Goal: Find specific page/section: Locate a particular part of the current website

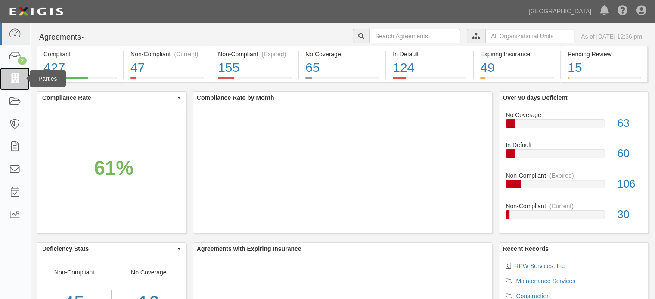
click at [21, 84] on link at bounding box center [15, 79] width 30 height 23
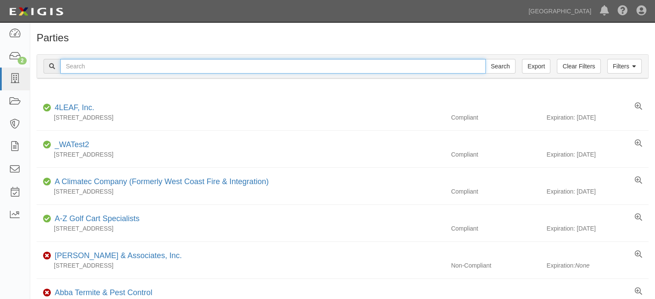
drag, startPoint x: 0, startPoint y: 0, endPoint x: 219, endPoint y: 65, distance: 228.7
click at [219, 65] on input "text" at bounding box center [273, 66] width 426 height 15
type input "[PERSON_NAME]"
click at [486, 59] on input "Search" at bounding box center [501, 66] width 30 height 15
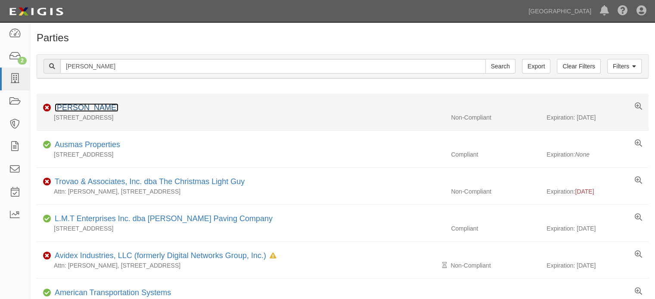
click at [67, 109] on link "[PERSON_NAME]" at bounding box center [87, 107] width 64 height 9
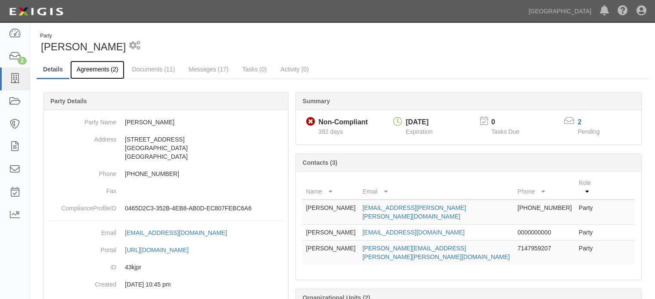
click at [111, 75] on link "Agreements (2)" at bounding box center [97, 70] width 54 height 19
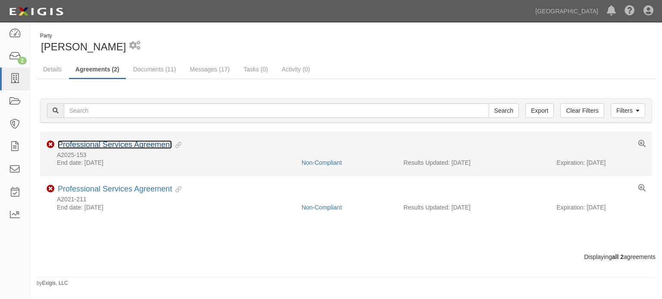
click link "Professional Services Agreement"
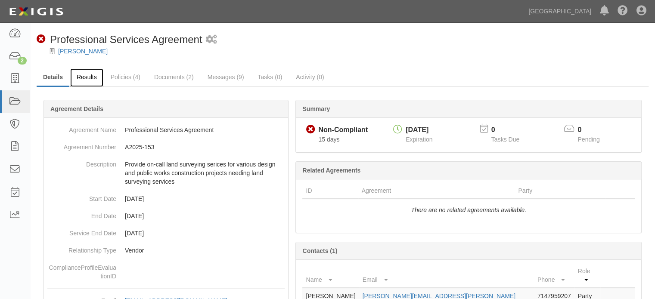
click at [88, 77] on link "Results" at bounding box center [86, 78] width 33 height 19
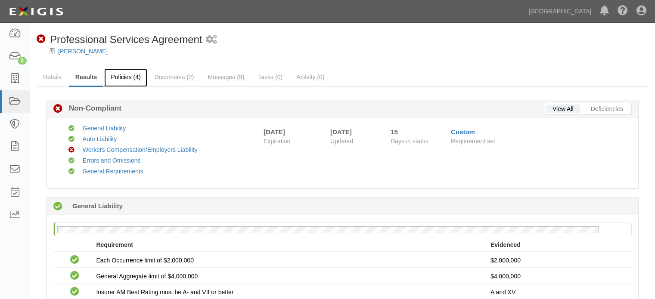
click at [128, 82] on link "Policies (4)" at bounding box center [125, 78] width 43 height 19
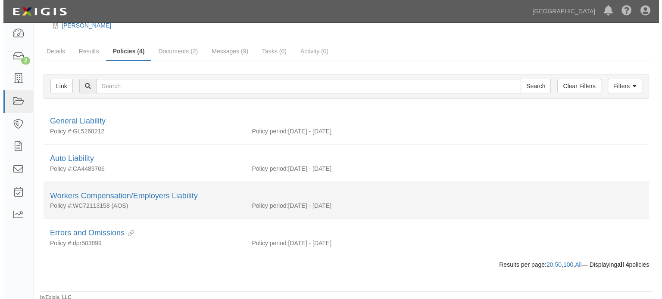
scroll to position [27, 0]
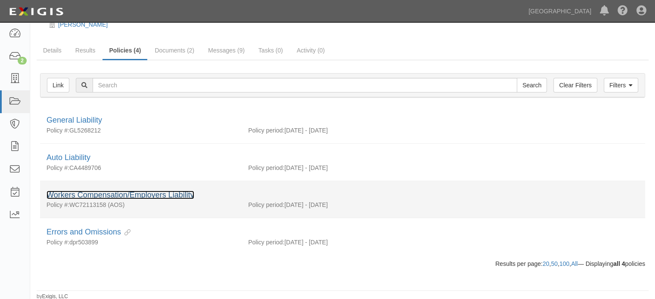
click at [131, 197] on link "Workers Compensation/Employers Liability" at bounding box center [121, 195] width 148 height 9
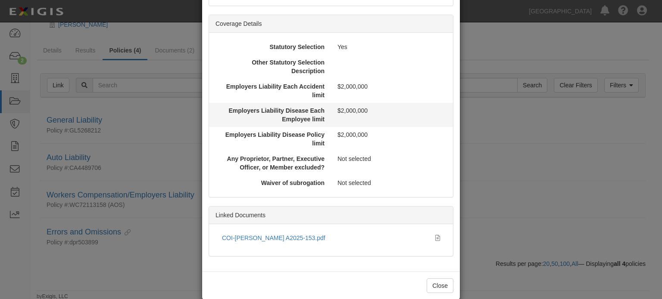
scroll to position [242, 0]
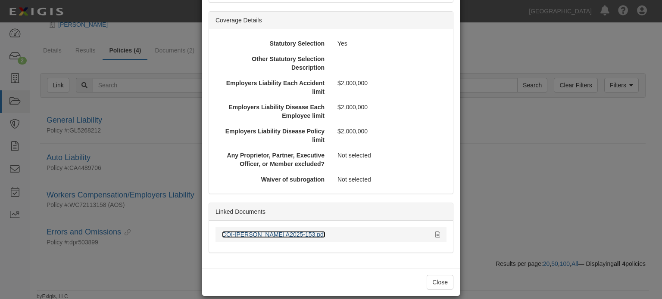
click at [227, 231] on link "COI-[PERSON_NAME] A2025-153.pdf" at bounding box center [273, 234] width 103 height 7
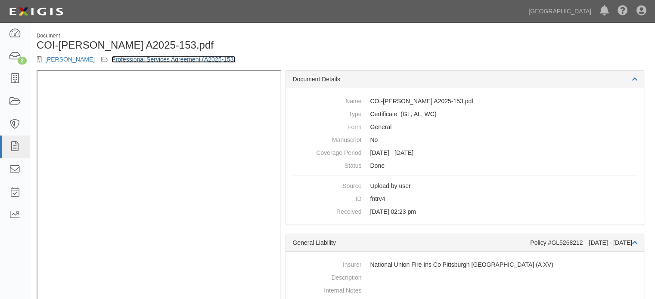
click at [128, 60] on link "Professional Services Agreement (A2025-153)" at bounding box center [174, 59] width 124 height 7
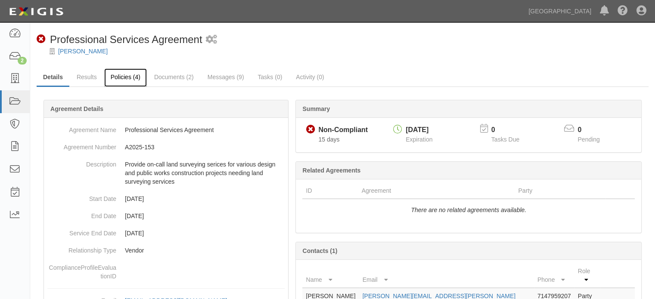
click at [137, 78] on link "Policies (4)" at bounding box center [125, 78] width 43 height 19
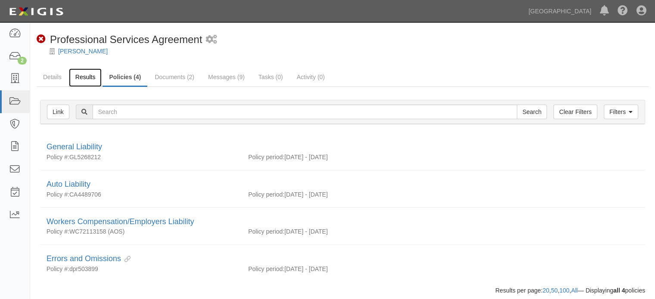
click at [87, 75] on link "Results" at bounding box center [85, 78] width 33 height 19
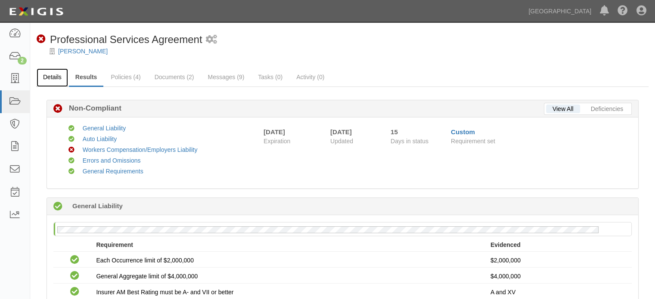
drag, startPoint x: 52, startPoint y: 84, endPoint x: 60, endPoint y: 81, distance: 8.7
click at [52, 84] on link "Details" at bounding box center [52, 78] width 31 height 19
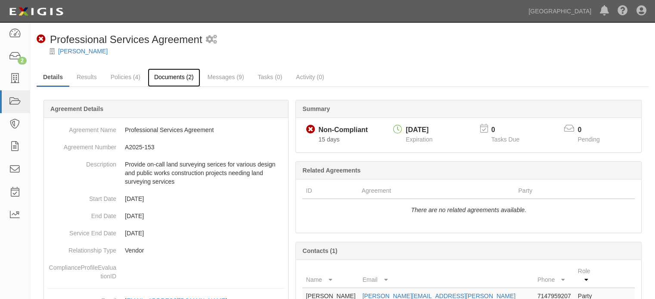
click at [196, 80] on link "Documents (2)" at bounding box center [174, 78] width 53 height 19
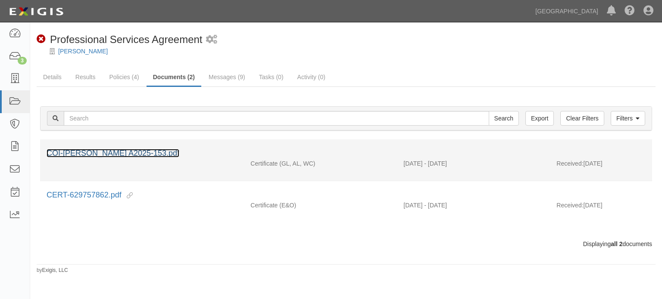
click at [133, 150] on link "COI-[PERSON_NAME] A2025-153.pdf" at bounding box center [113, 153] width 133 height 9
